Goal: Task Accomplishment & Management: Manage account settings

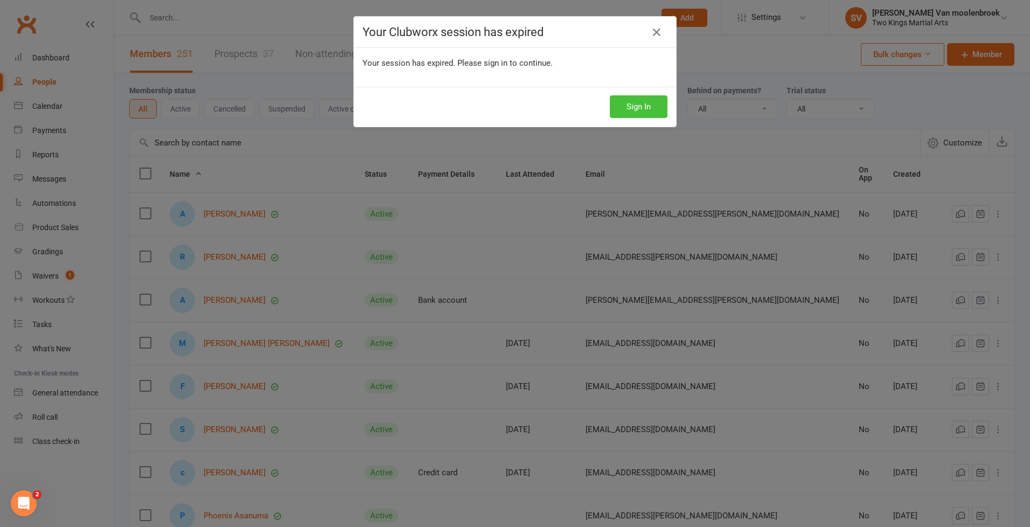
click at [635, 116] on button "Sign In" at bounding box center [639, 106] width 58 height 23
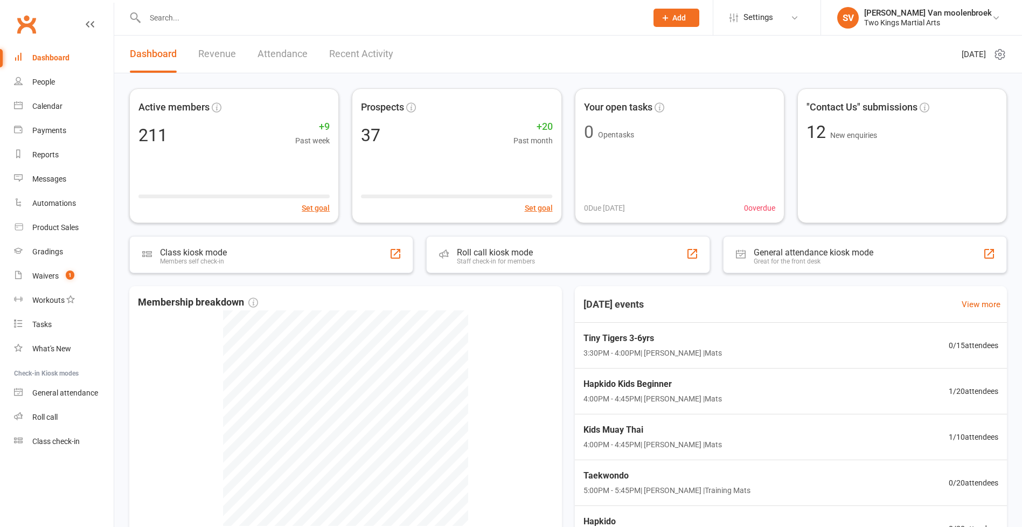
click at [179, 23] on input "text" at bounding box center [391, 17] width 498 height 15
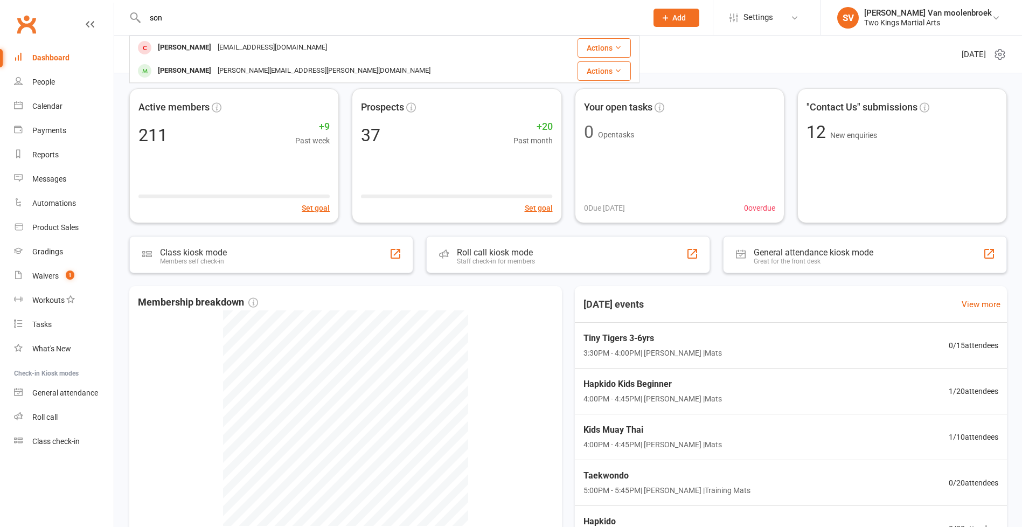
type input "son"
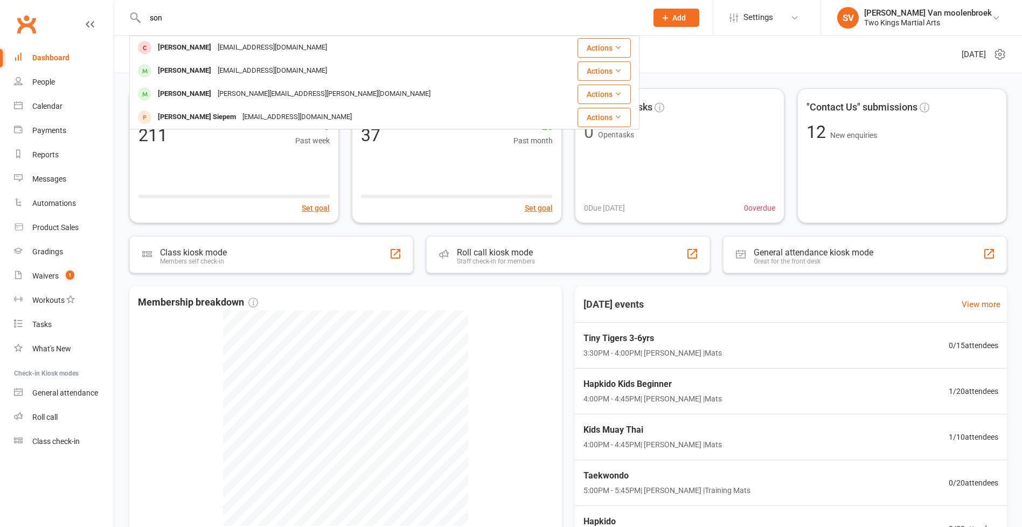
drag, startPoint x: 220, startPoint y: 49, endPoint x: 233, endPoint y: 56, distance: 14.5
click at [220, 49] on div "[EMAIL_ADDRESS][DOMAIN_NAME]" at bounding box center [273, 48] width 116 height 16
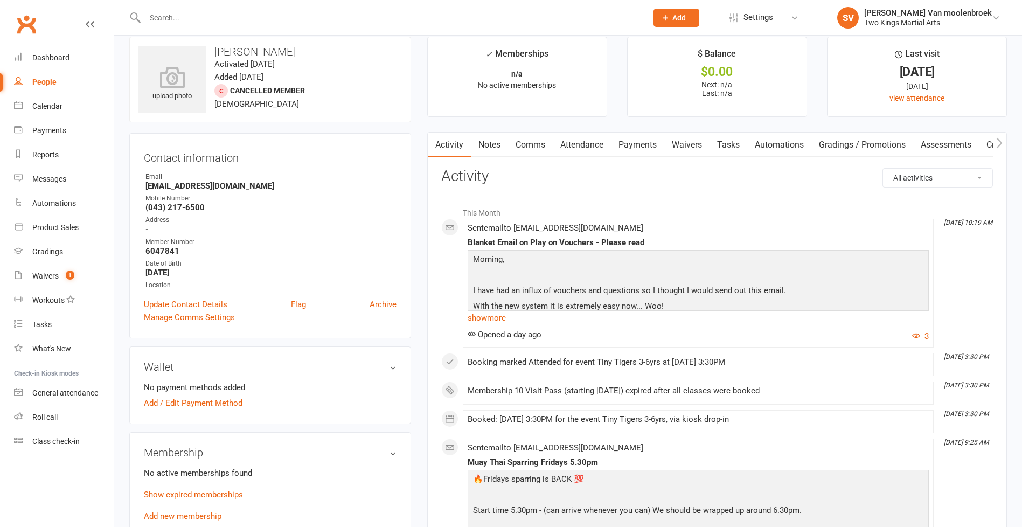
scroll to position [54, 0]
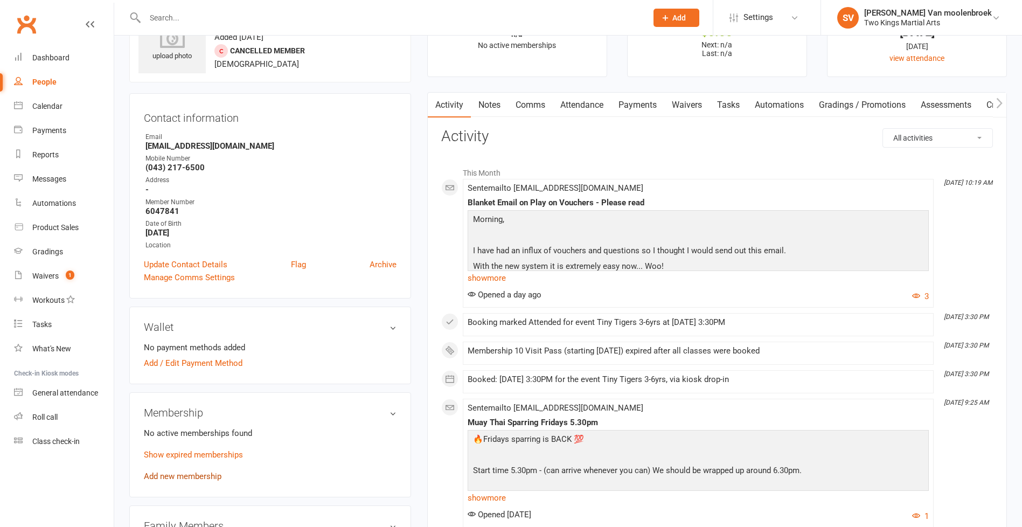
click at [192, 479] on link "Add new membership" at bounding box center [183, 477] width 78 height 10
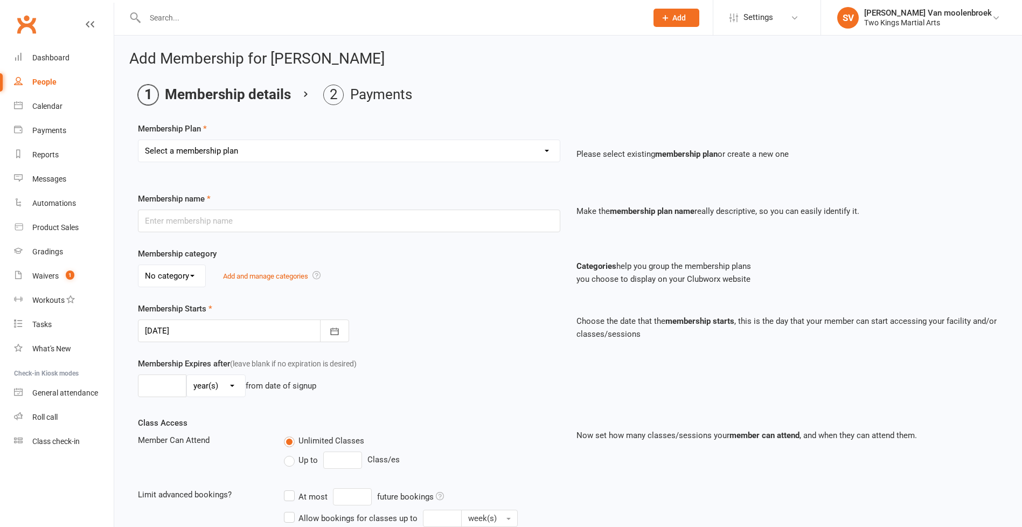
click at [347, 152] on select "Select a membership plan Create new Membership Plan 10 Visit Pass 2 Classes a w…" at bounding box center [349, 151] width 421 height 22
select select "1"
click at [139, 140] on select "Select a membership plan Create new Membership Plan 10 Visit Pass 2 Classes a w…" at bounding box center [349, 151] width 421 height 22
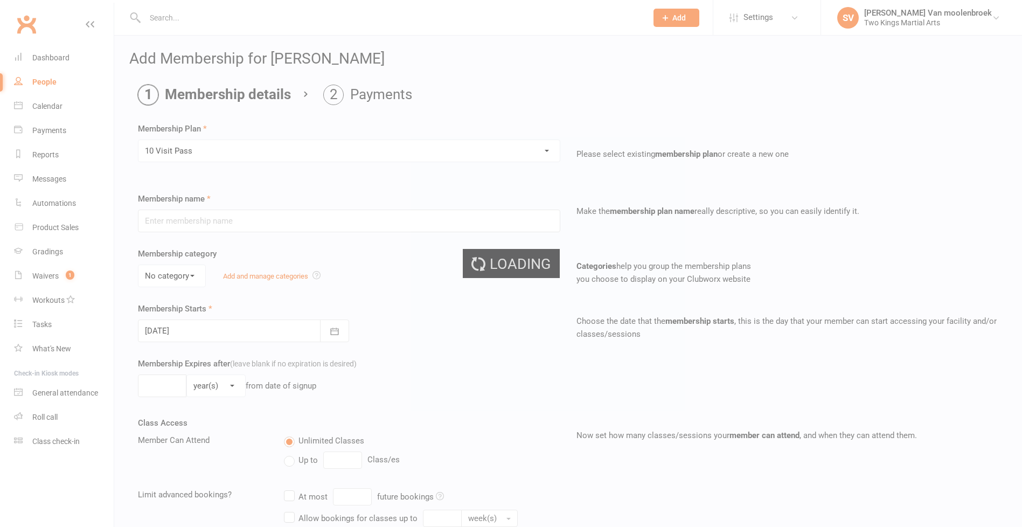
type input "10 Visit Pass"
select select "1"
type input "6"
select select "2"
type input "10"
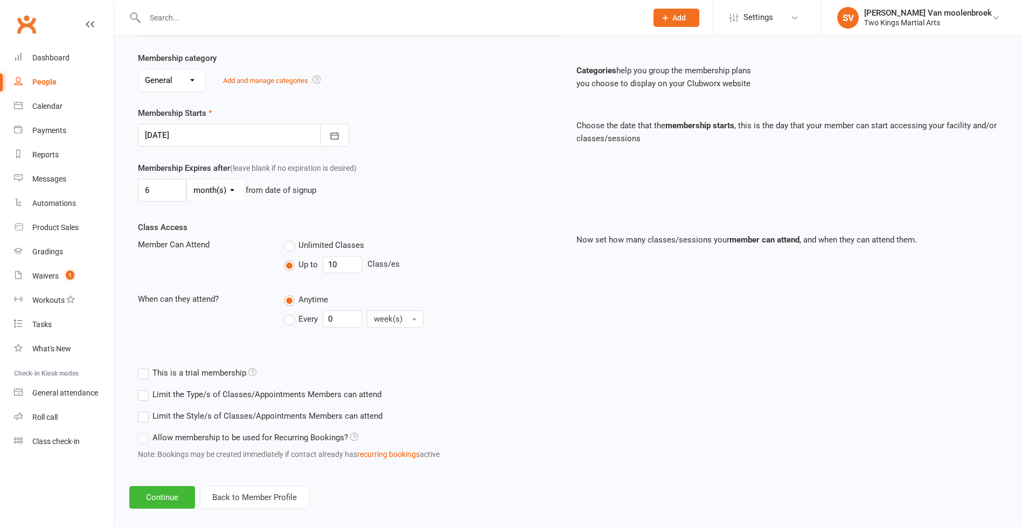
scroll to position [209, 0]
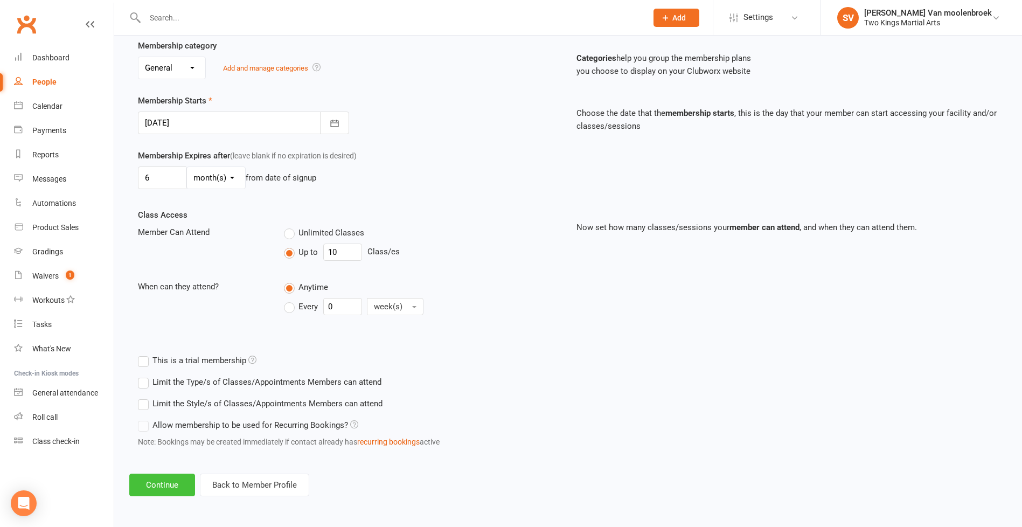
click at [165, 482] on button "Continue" at bounding box center [162, 485] width 66 height 23
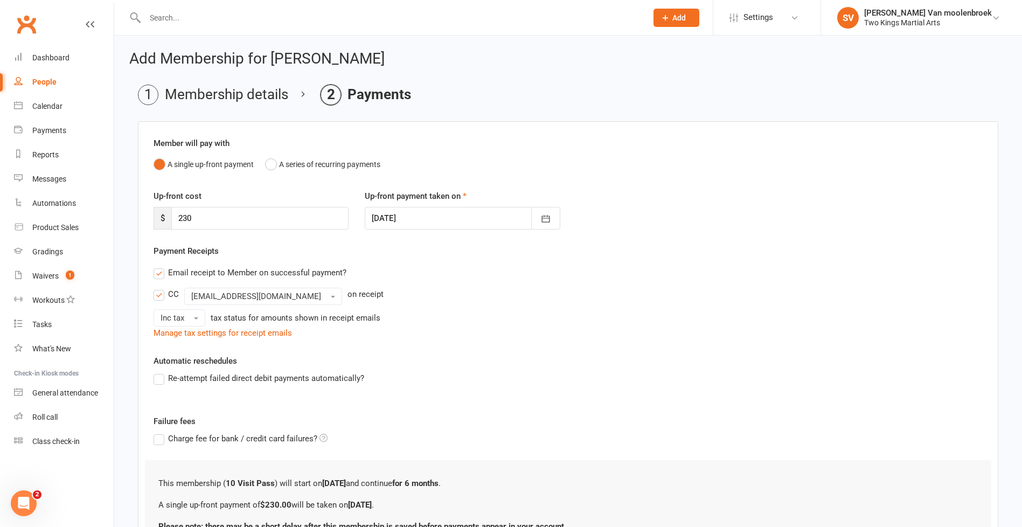
click at [164, 294] on label "CC" at bounding box center [166, 294] width 25 height 13
click at [161, 288] on input "CC" at bounding box center [157, 288] width 7 height 0
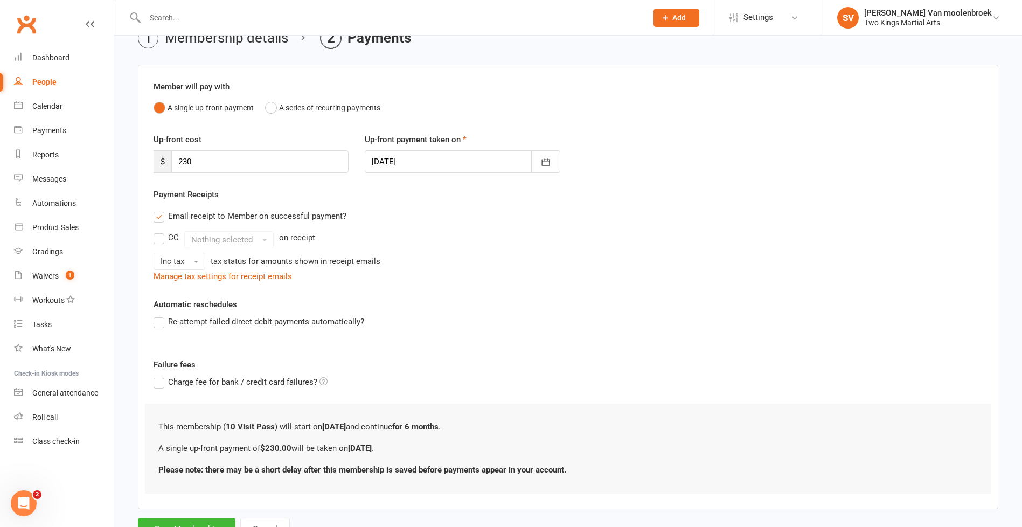
scroll to position [103, 0]
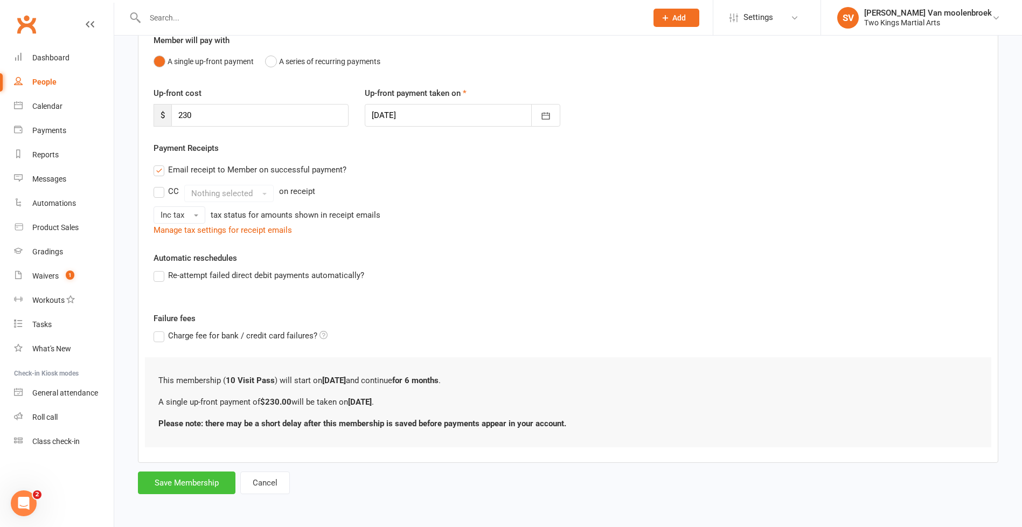
click at [199, 487] on button "Save Membership" at bounding box center [187, 483] width 98 height 23
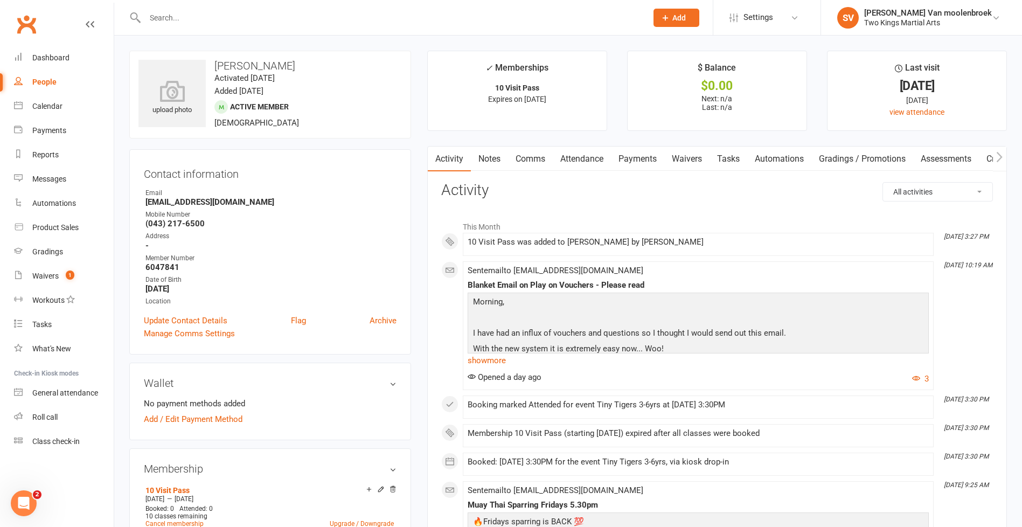
click at [999, 157] on icon "button" at bounding box center [1000, 156] width 6 height 11
click at [998, 157] on icon "button" at bounding box center [1000, 156] width 6 height 11
click at [577, 156] on link "Payments" at bounding box center [595, 159] width 53 height 25
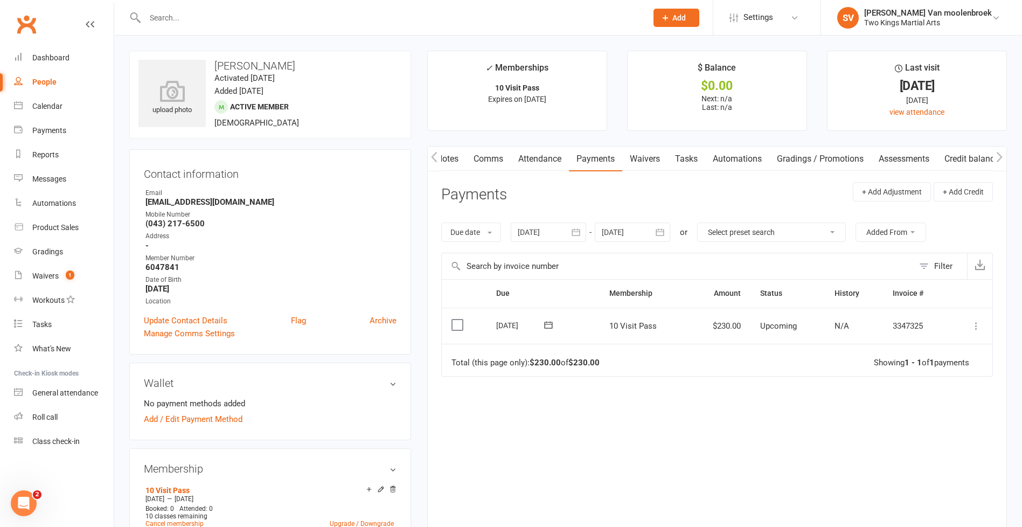
click at [978, 324] on icon at bounding box center [976, 326] width 11 height 11
click at [930, 367] on link "Mark as Paid (POS)" at bounding box center [929, 369] width 107 height 22
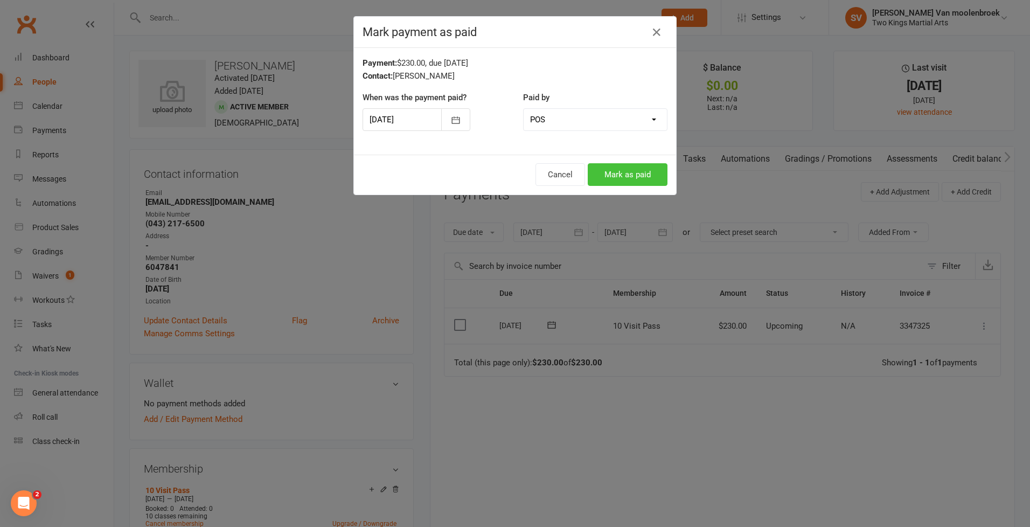
click at [595, 172] on button "Mark as paid" at bounding box center [628, 174] width 80 height 23
